Goal: Task Accomplishment & Management: Use online tool/utility

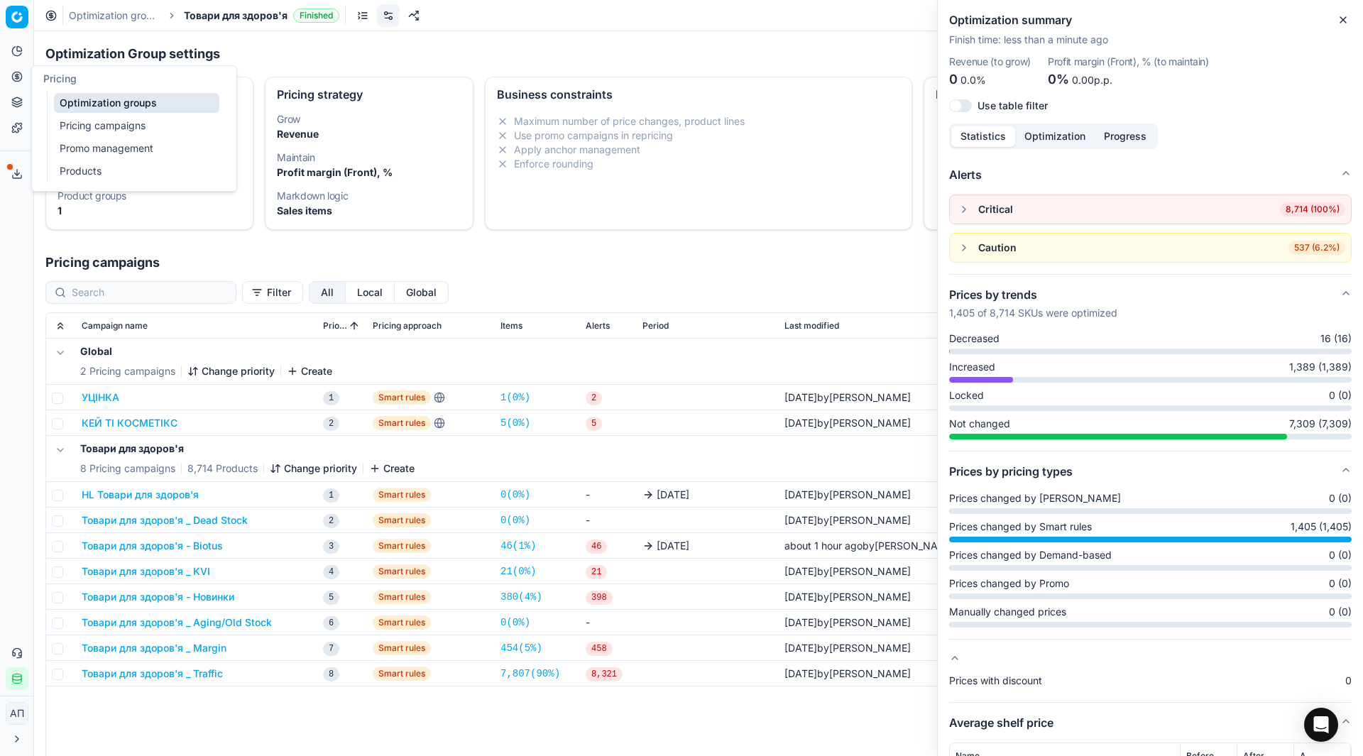
click at [72, 104] on link "Optimization groups" at bounding box center [136, 103] width 165 height 20
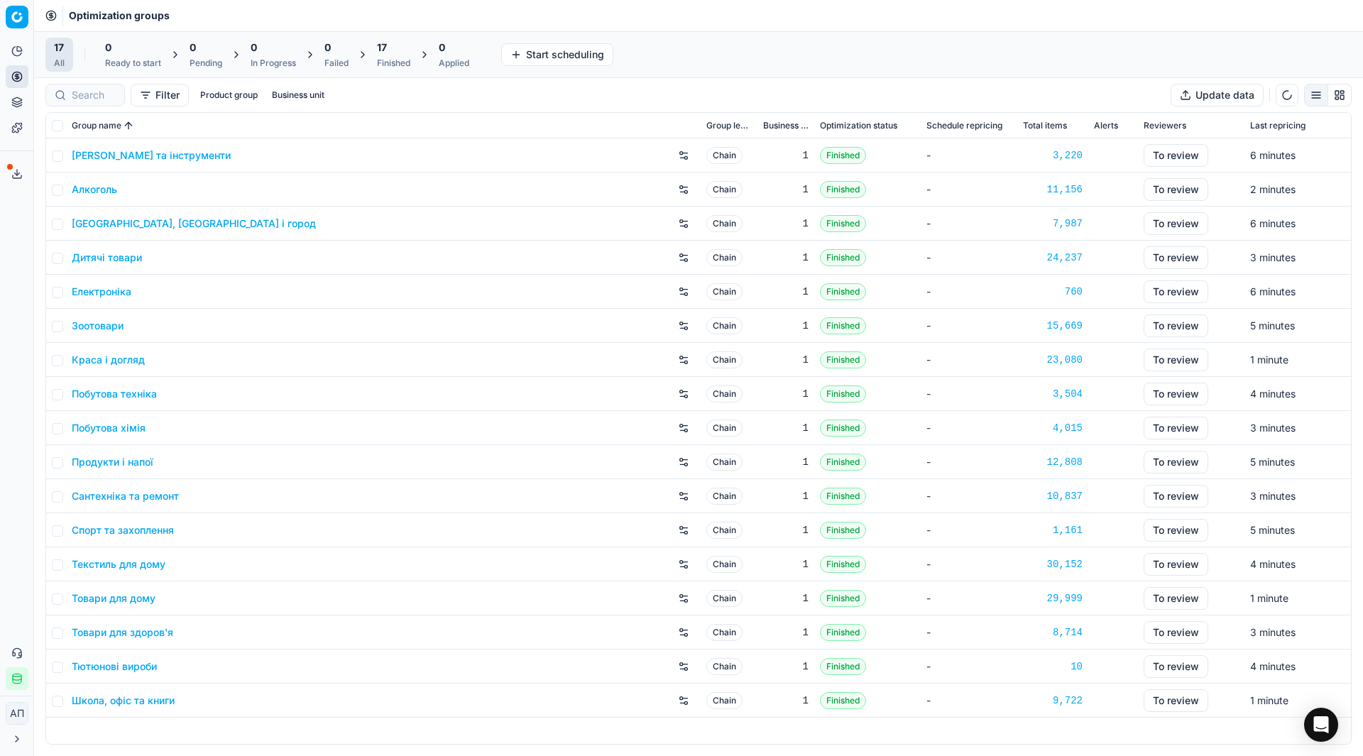
click at [0, 386] on div "Analytics Pricing Product portfolio Templates Export service 26 Contact support…" at bounding box center [16, 365] width 33 height 662
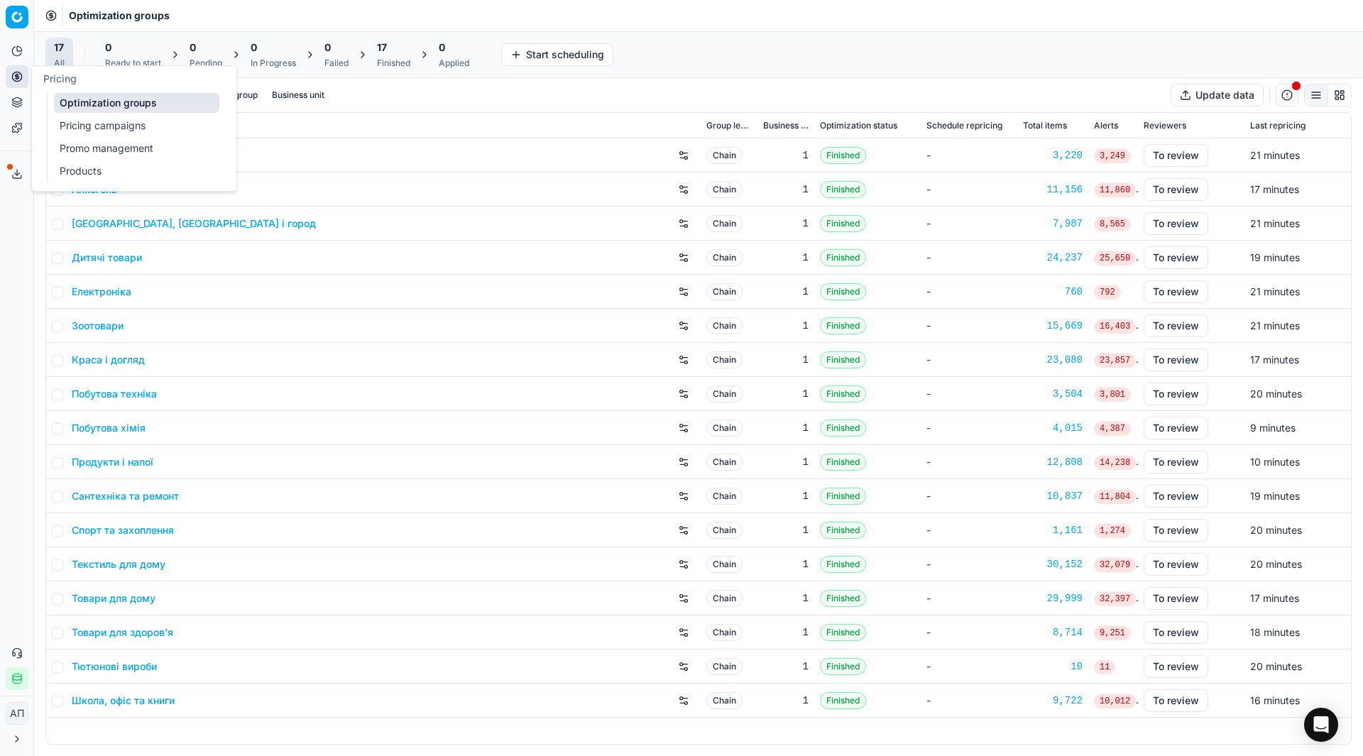
click at [70, 126] on link "Pricing campaigns" at bounding box center [136, 126] width 165 height 20
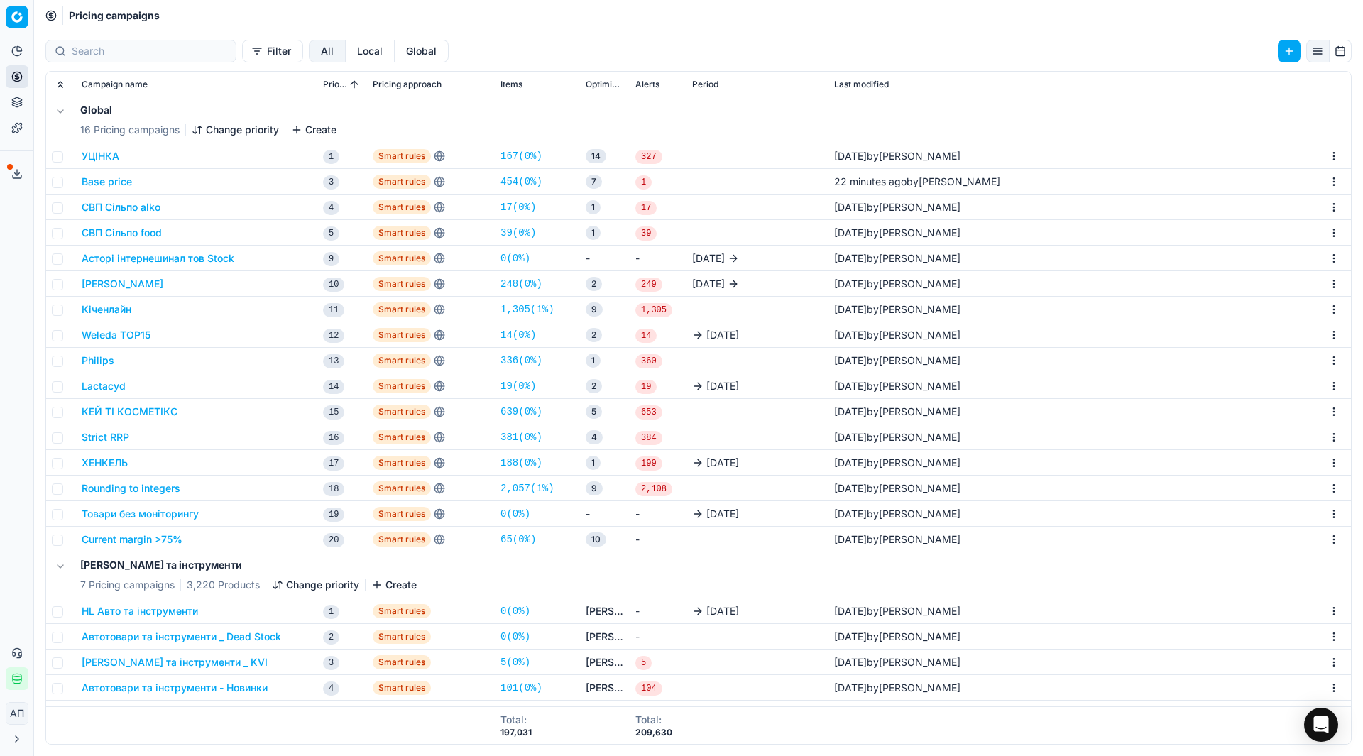
click at [13, 313] on div "Analytics Pricing Product portfolio Templates Export service 26 Contact support…" at bounding box center [16, 365] width 33 height 662
click at [533, 310] on link "1,305 ( 1% )" at bounding box center [528, 309] width 54 height 14
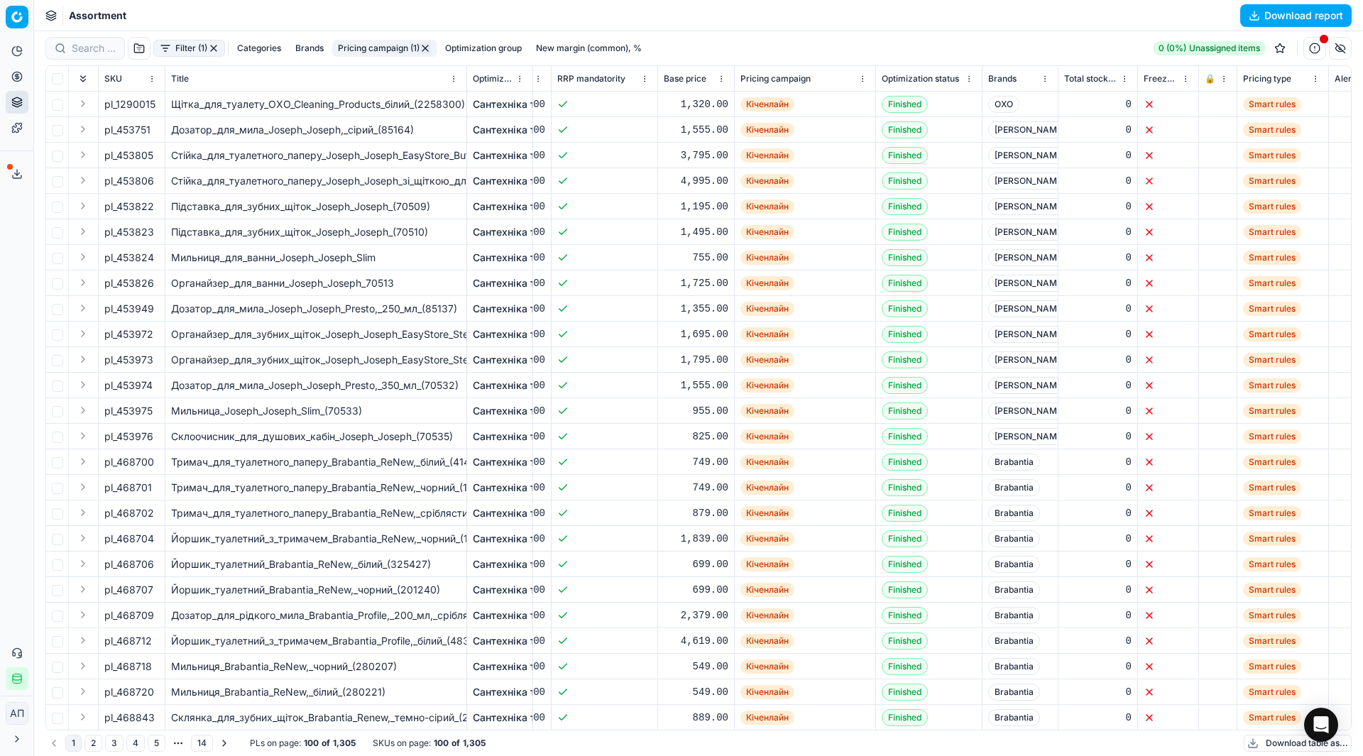
scroll to position [0, 756]
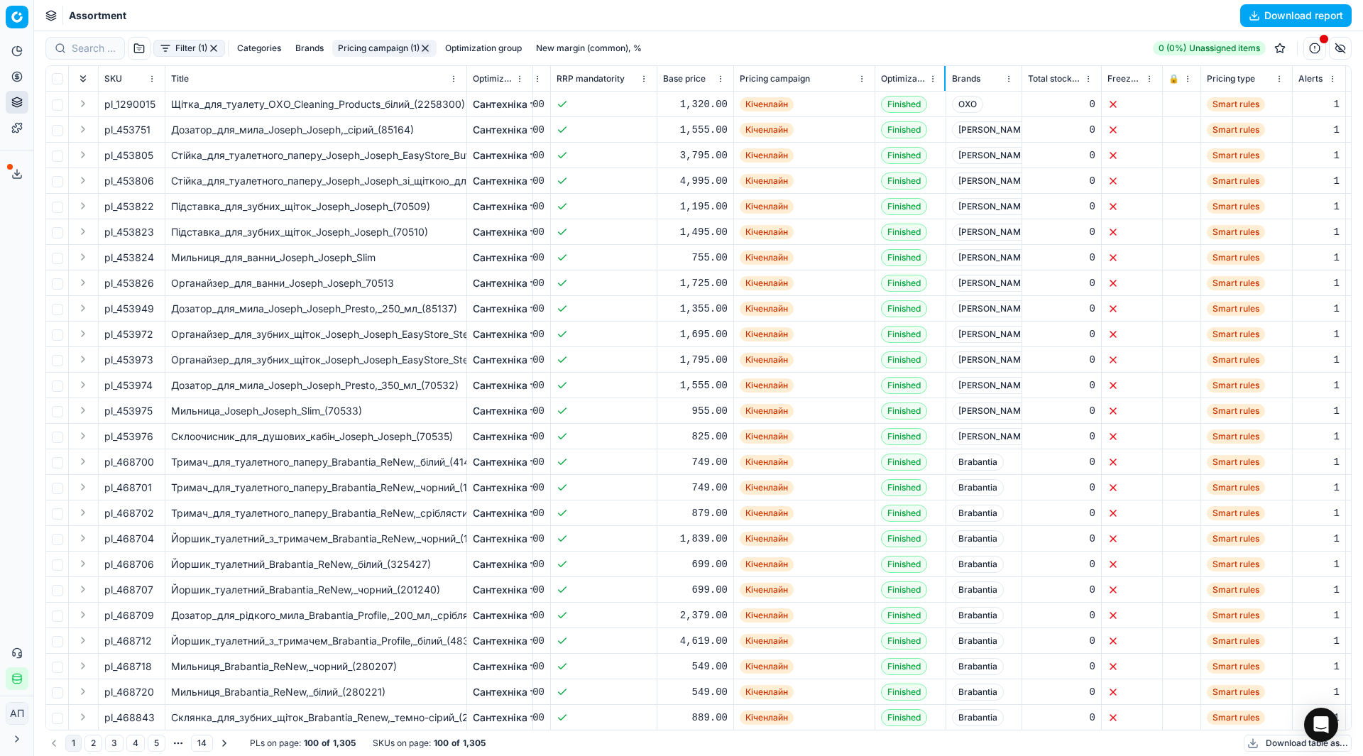
drag, startPoint x: 980, startPoint y: 77, endPoint x: 944, endPoint y: 82, distance: 35.8
click at [944, 82] on div at bounding box center [944, 78] width 1 height 25
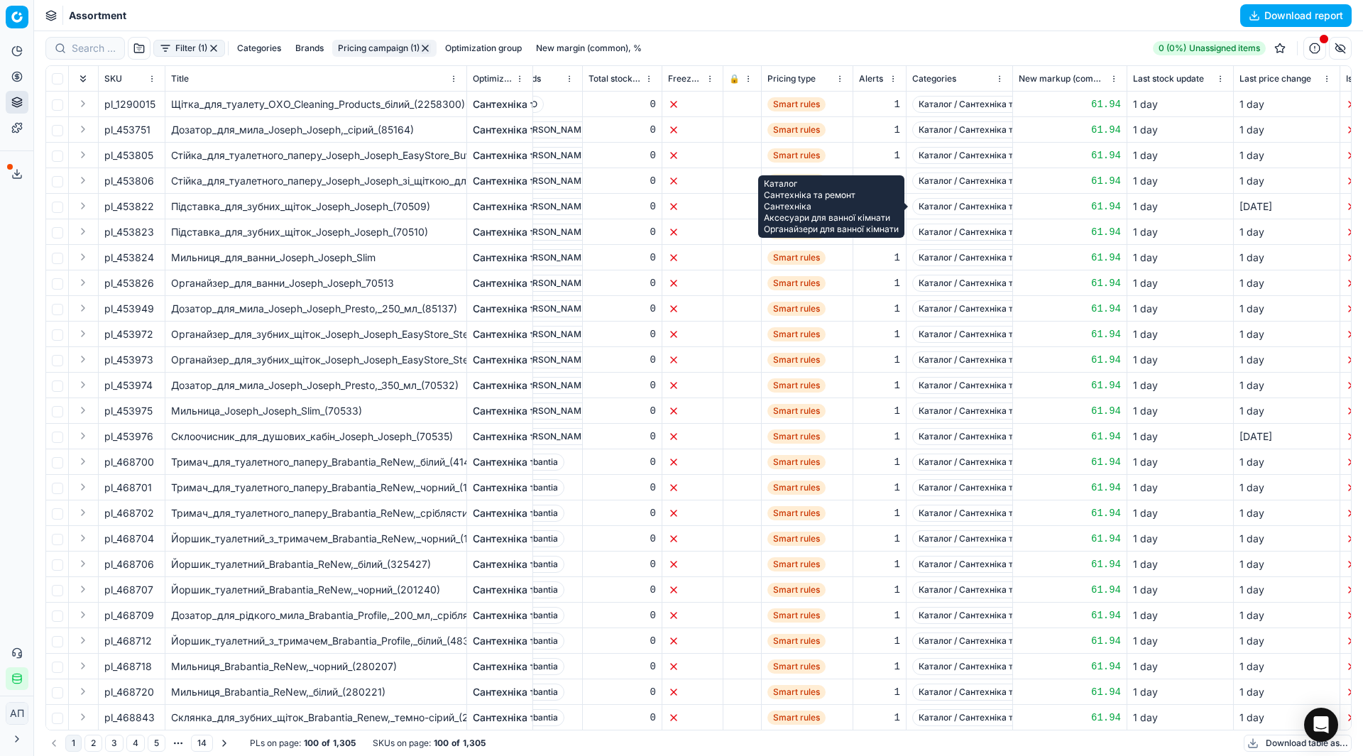
scroll to position [0, 1197]
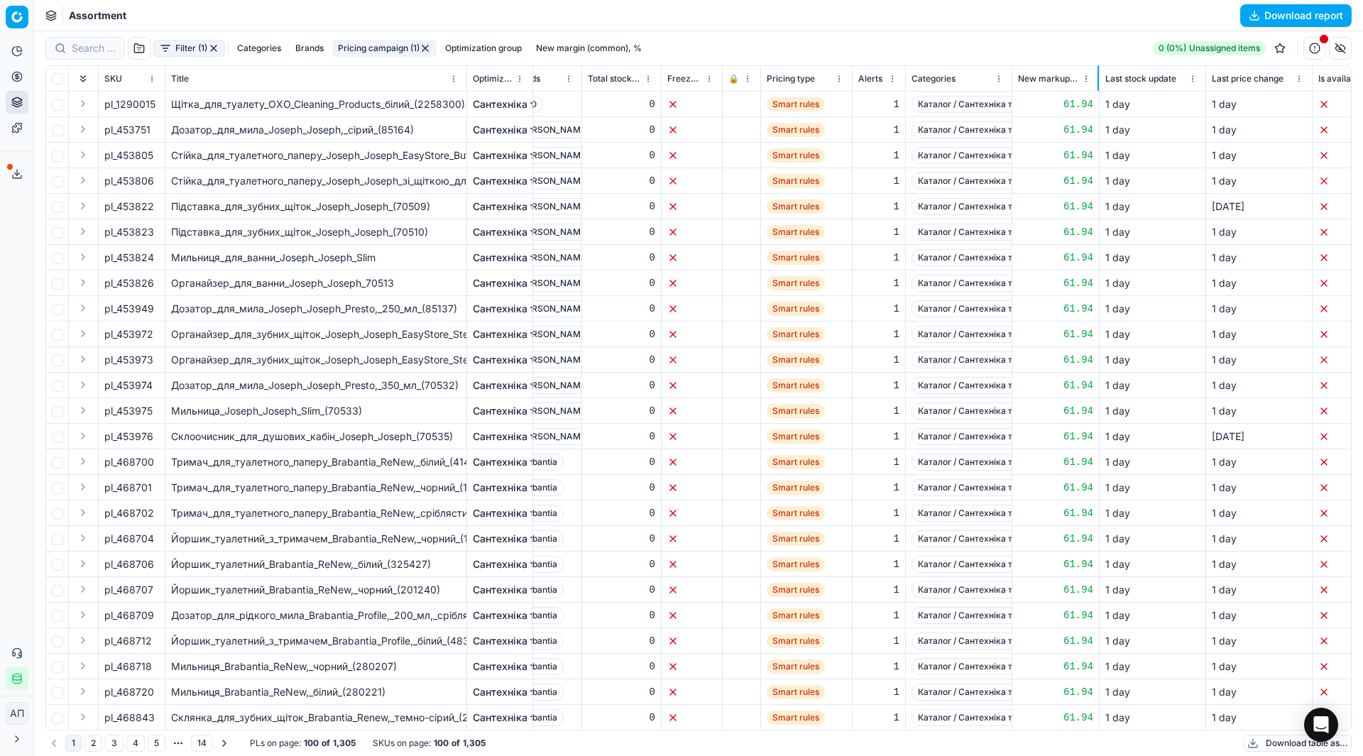
drag, startPoint x: 1125, startPoint y: 80, endPoint x: 1098, endPoint y: 78, distance: 27.0
click at [1098, 78] on div at bounding box center [1098, 78] width 1 height 25
click at [1200, 80] on div at bounding box center [1200, 78] width 1 height 25
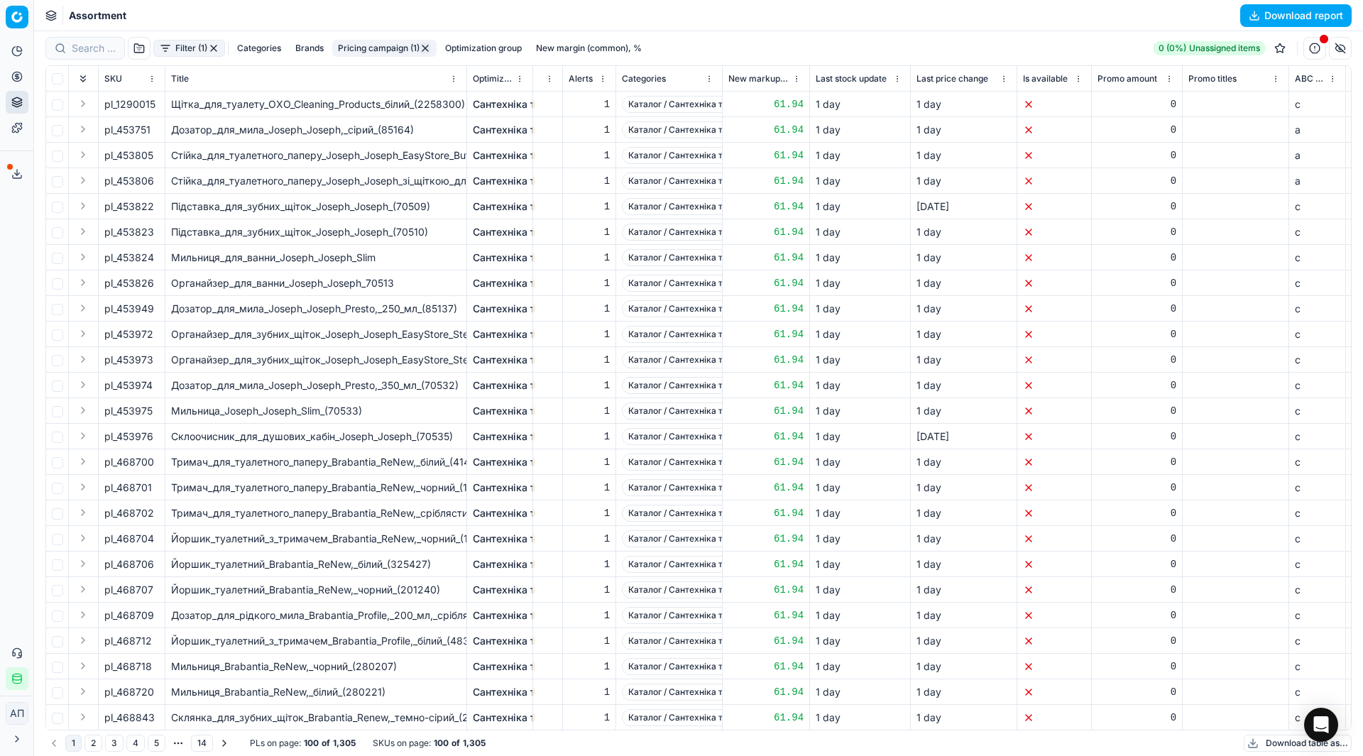
scroll to position [0, 1487]
click at [1010, 82] on div at bounding box center [1010, 78] width 1 height 25
click at [1342, 50] on button "button" at bounding box center [1340, 48] width 23 height 23
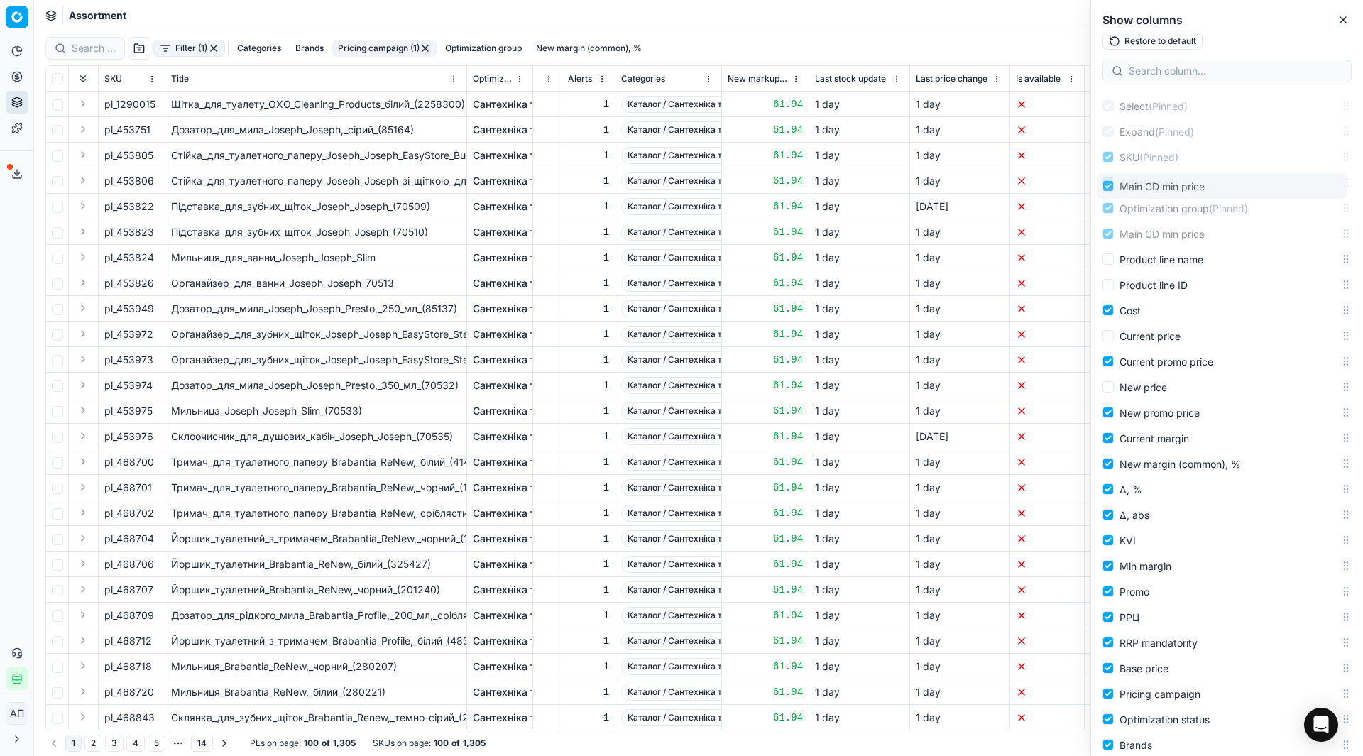
scroll to position [0, 0]
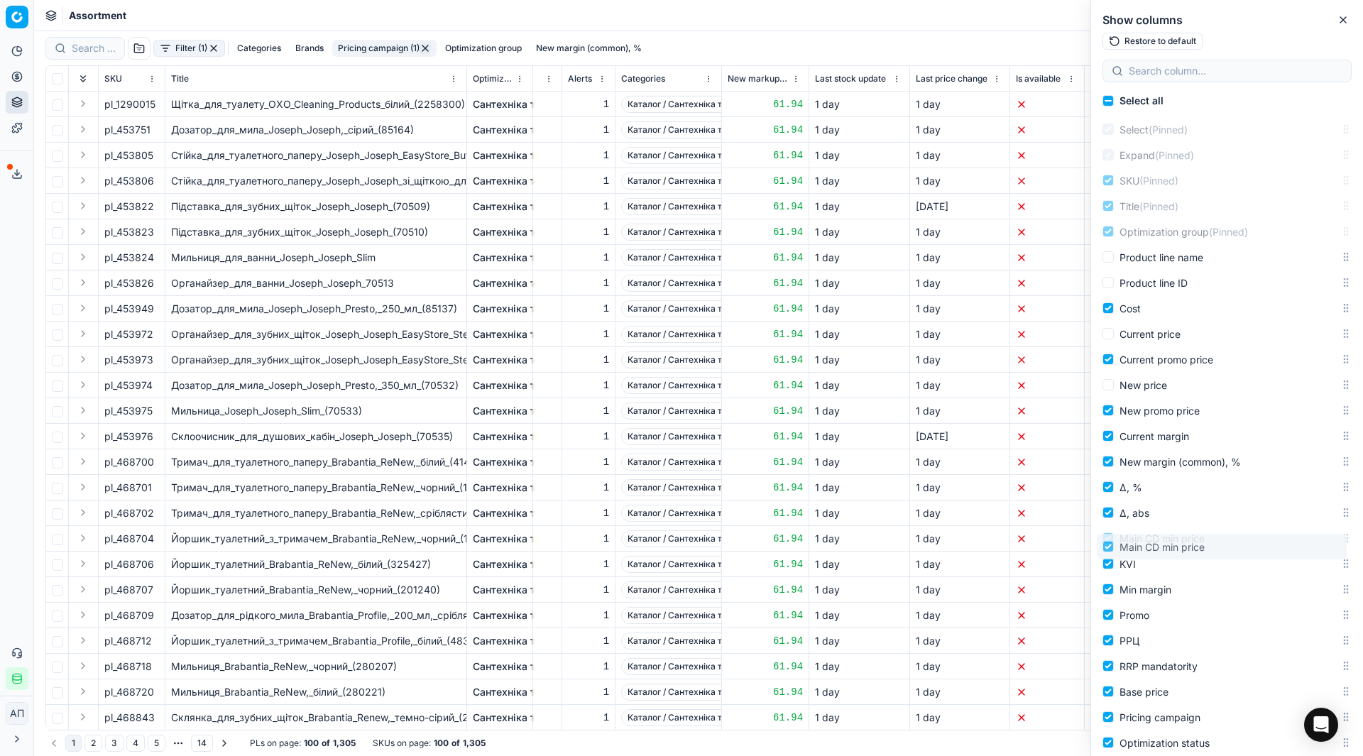
drag, startPoint x: 1335, startPoint y: 499, endPoint x: 1329, endPoint y: 543, distance: 44.5
click at [1329, 543] on body "Pricing platform Analytics Pricing Product portfolio Templates Export service 2…" at bounding box center [681, 378] width 1363 height 756
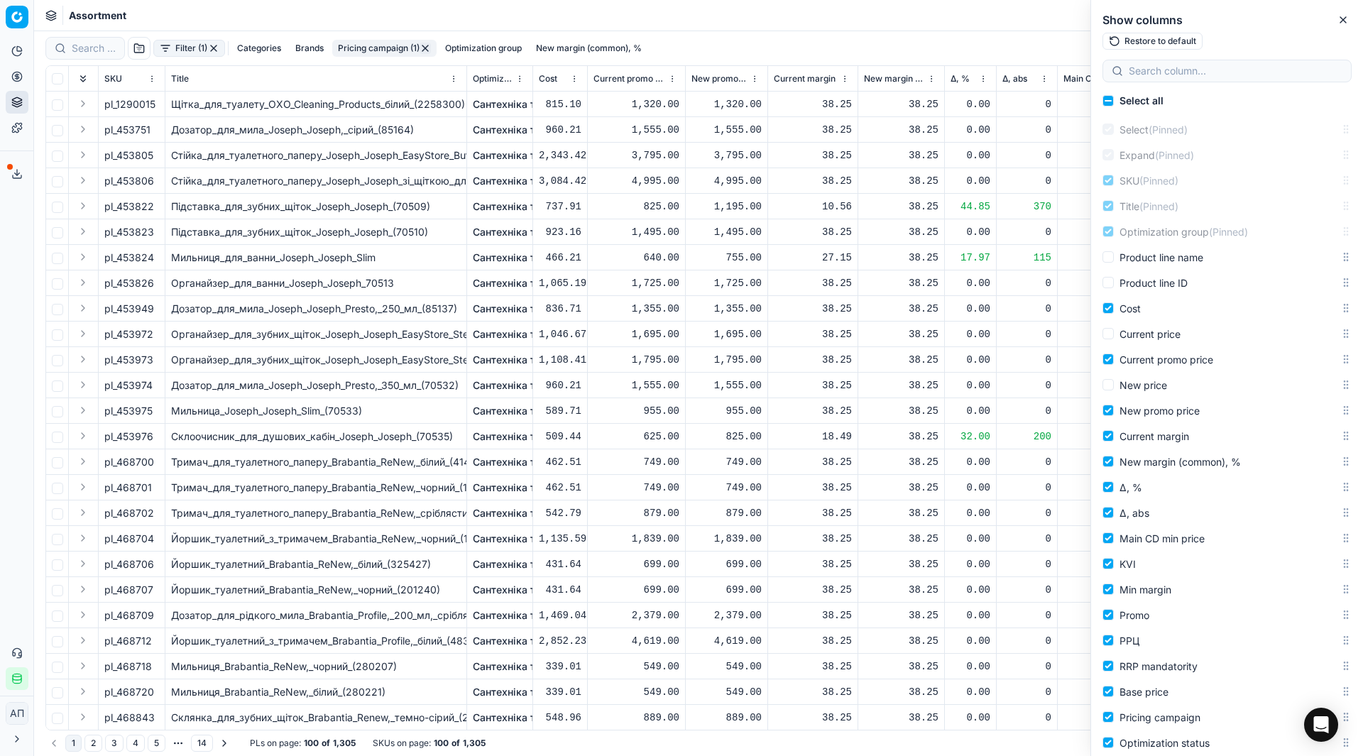
click at [1344, 11] on div "Show columns Restore to default" at bounding box center [1227, 28] width 272 height 57
click at [1344, 17] on icon "button" at bounding box center [1343, 19] width 11 height 11
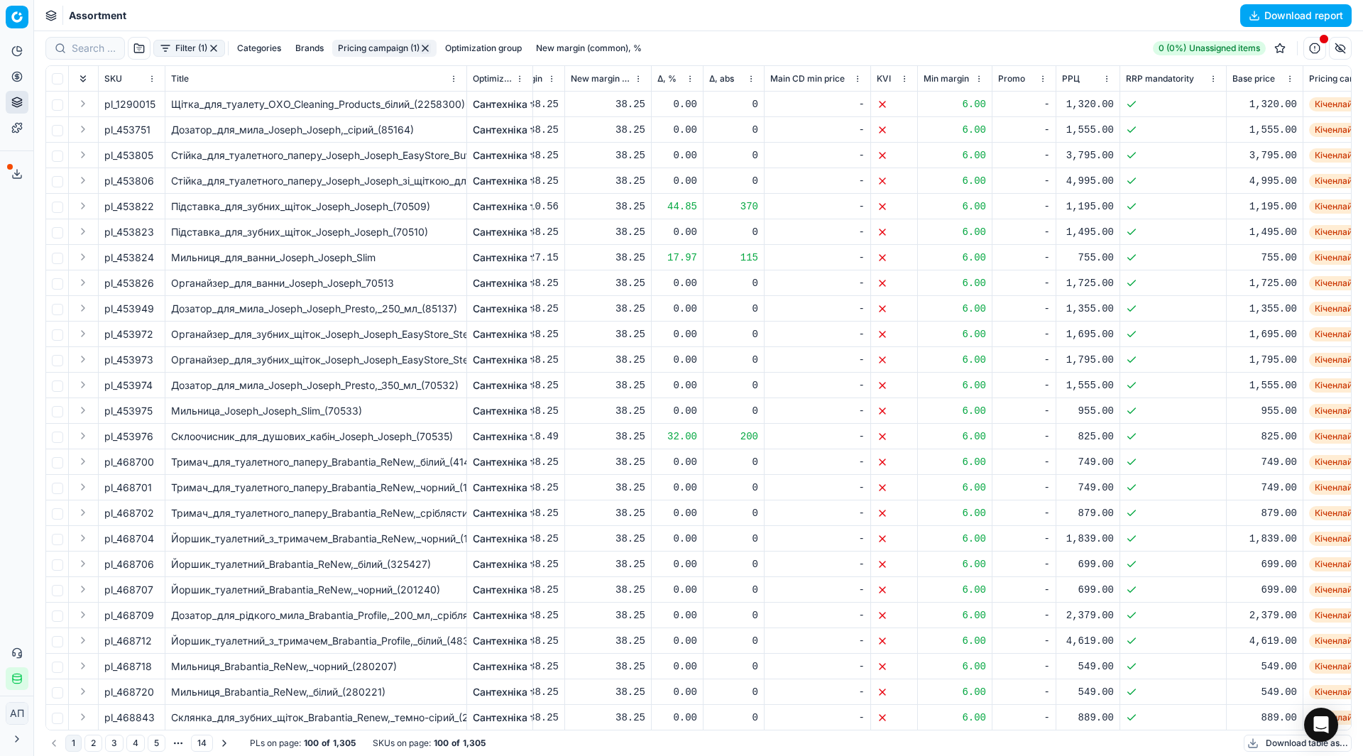
scroll to position [0, 294]
click at [1343, 46] on button "button" at bounding box center [1340, 48] width 23 height 23
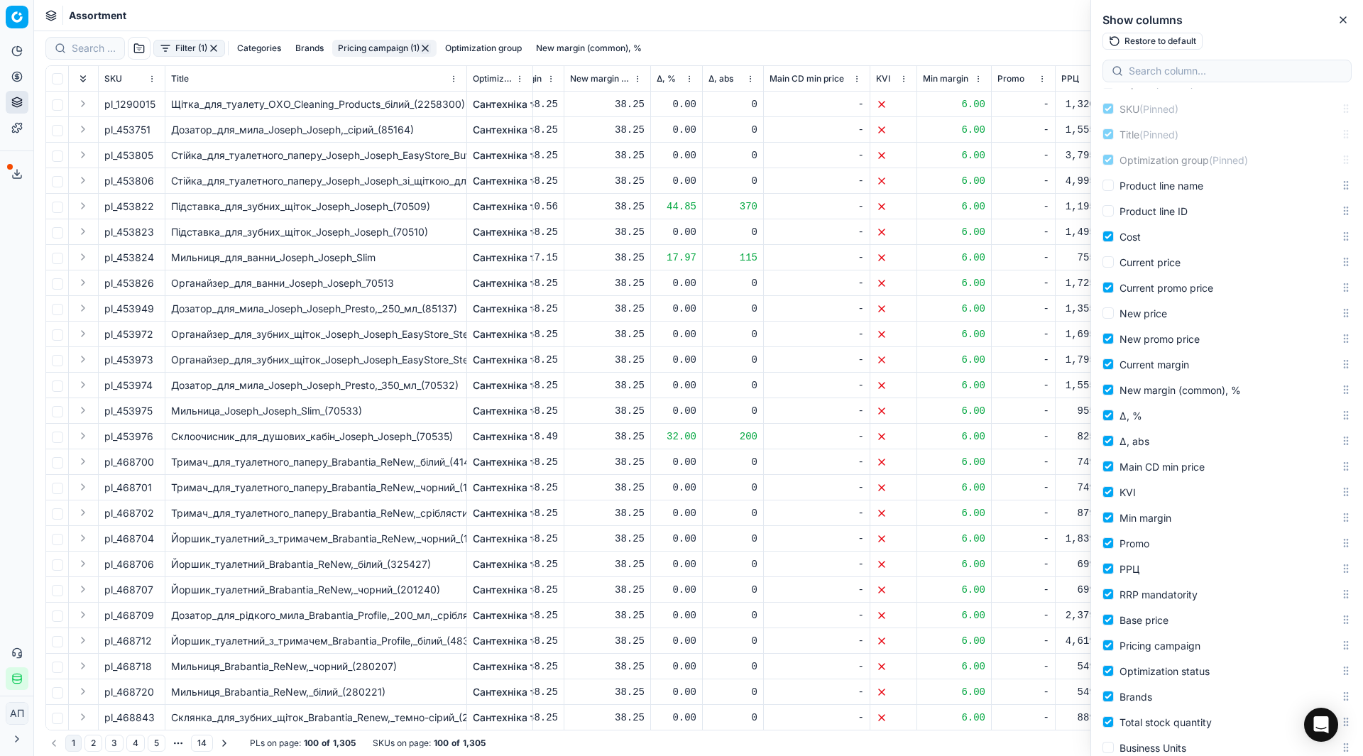
scroll to position [74, 0]
drag, startPoint x: 1336, startPoint y: 459, endPoint x: 1340, endPoint y: 513, distance: 53.4
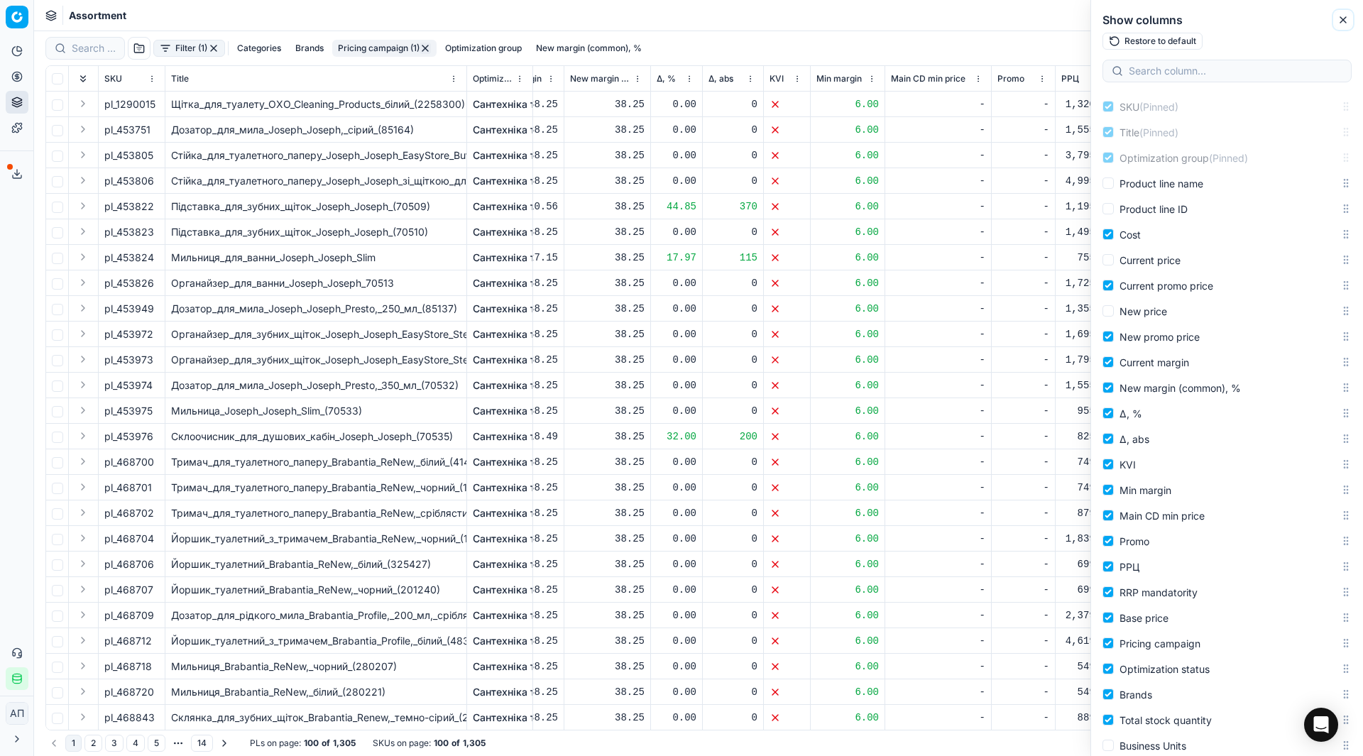
click at [1339, 16] on icon "button" at bounding box center [1343, 19] width 11 height 11
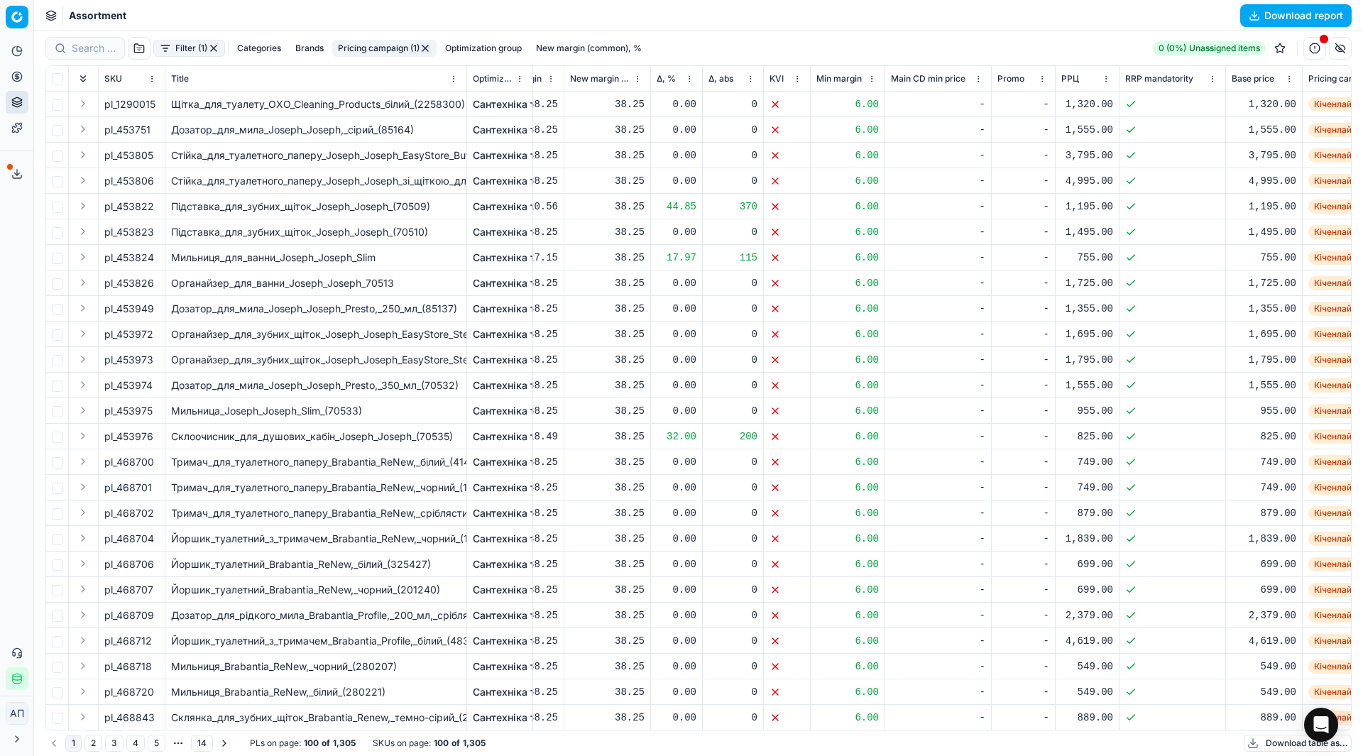
scroll to position [0, 0]
